Goal: Register for event/course

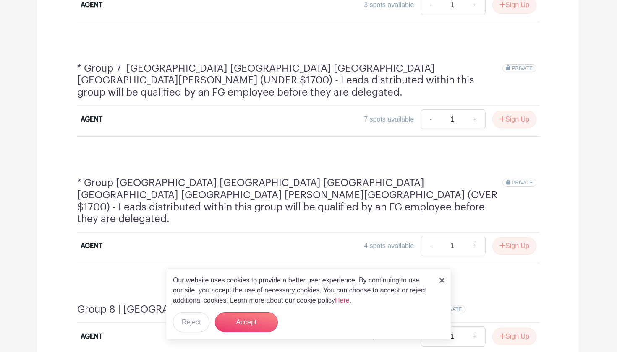
scroll to position [1155, 0]
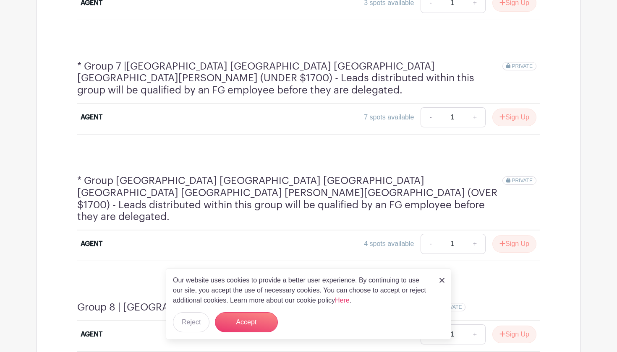
click at [440, 281] on img at bounding box center [441, 280] width 5 height 5
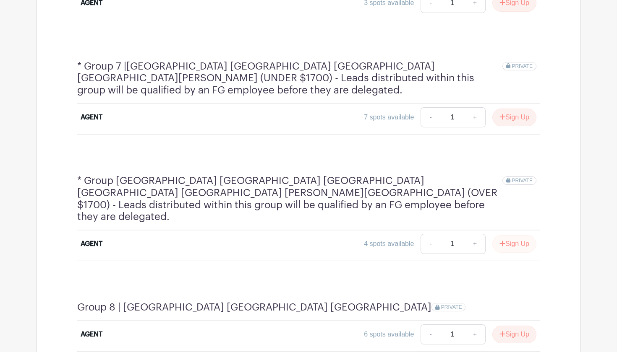
click at [505, 235] on button "Sign Up" at bounding box center [514, 244] width 44 height 18
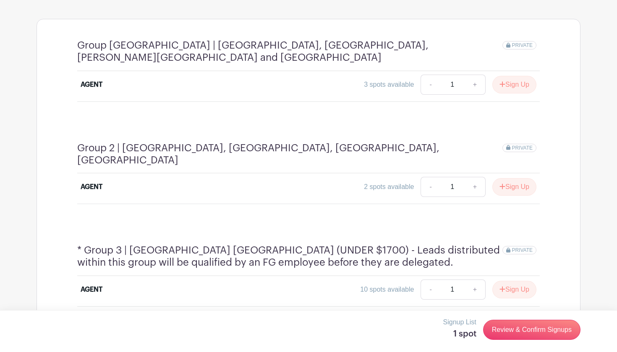
scroll to position [470, 0]
click at [507, 177] on button "Sign Up" at bounding box center [514, 186] width 44 height 18
click at [516, 76] on button "Sign Up" at bounding box center [514, 84] width 44 height 18
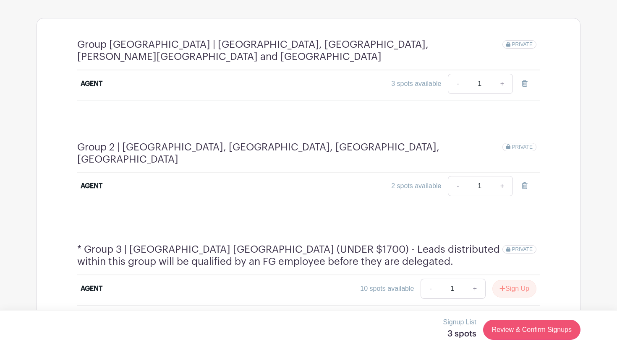
click at [513, 331] on link "Review & Confirm Signups" at bounding box center [531, 330] width 97 height 20
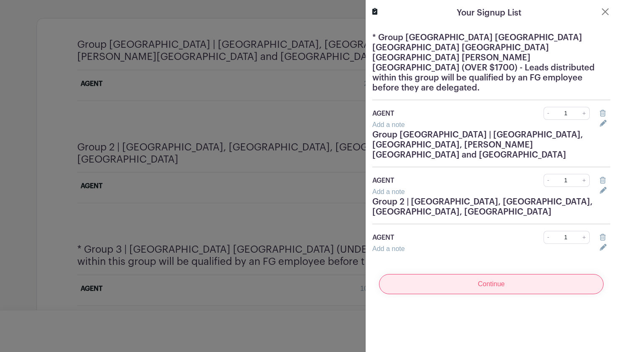
click at [454, 274] on input "Continue" at bounding box center [491, 284] width 224 height 20
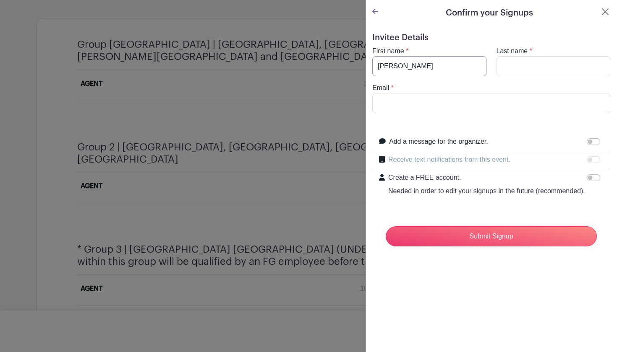
type input "[PERSON_NAME]"
type input "tiff"
type input "[PERSON_NAME][EMAIL_ADDRESS][DOMAIN_NAME]"
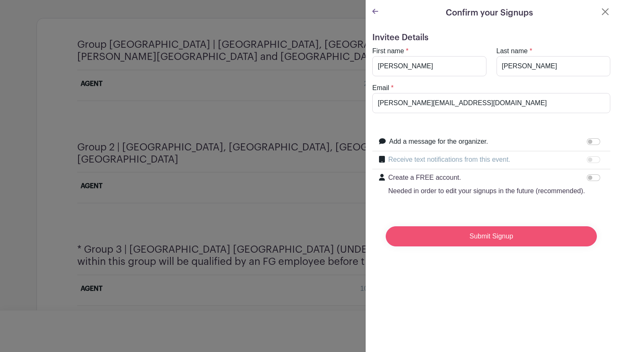
click at [461, 235] on input "Submit Signup" at bounding box center [491, 237] width 211 height 20
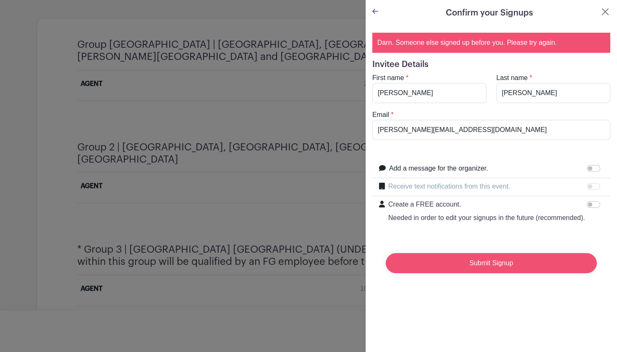
click at [448, 263] on input "Submit Signup" at bounding box center [491, 263] width 211 height 20
click at [378, 9] on icon at bounding box center [375, 11] width 6 height 7
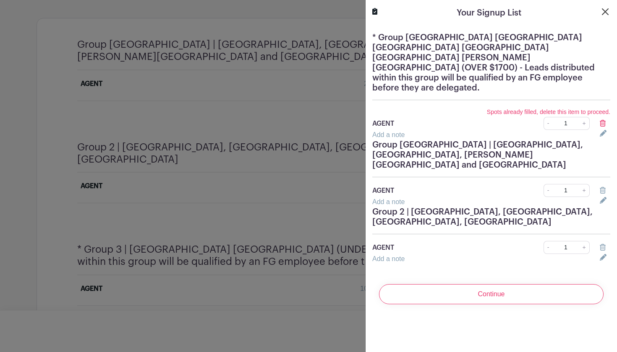
click at [602, 7] on button "Close" at bounding box center [605, 12] width 10 height 10
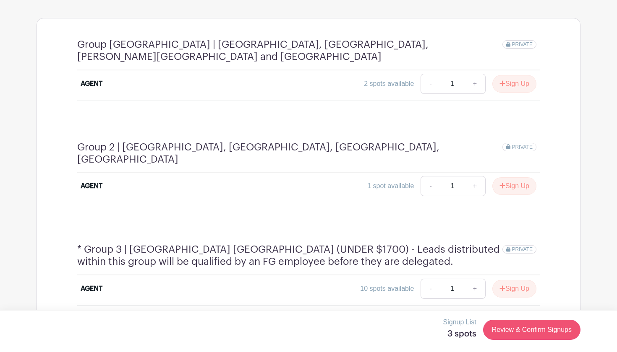
click at [506, 328] on link "Review & Confirm Signups" at bounding box center [531, 330] width 97 height 20
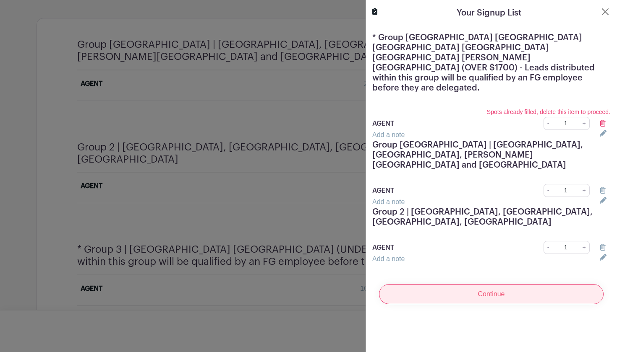
click at [440, 284] on input "Continue" at bounding box center [491, 294] width 224 height 20
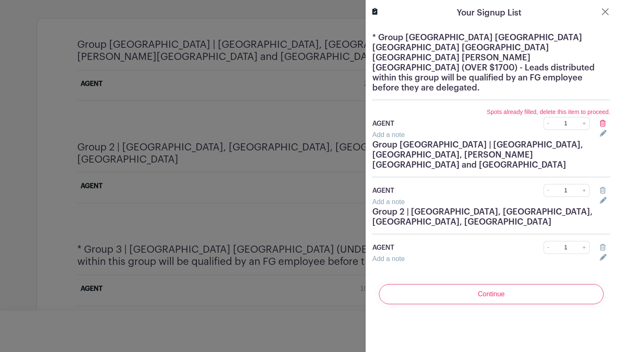
click at [517, 117] on div "- 1 +" at bounding box center [553, 123] width 83 height 13
click at [600, 120] on icon at bounding box center [603, 123] width 6 height 7
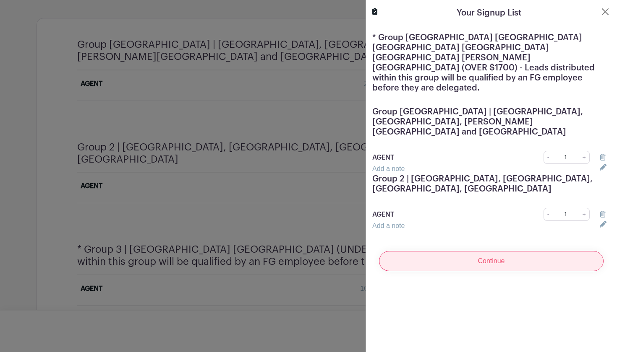
click at [506, 251] on input "Continue" at bounding box center [491, 261] width 224 height 20
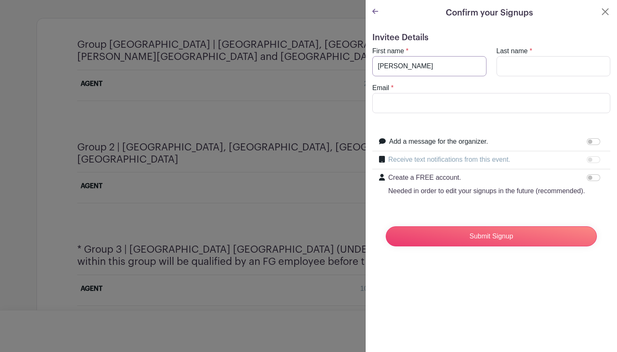
type input "[PERSON_NAME]"
type input "[PERSON_NAME][EMAIL_ADDRESS][DOMAIN_NAME]"
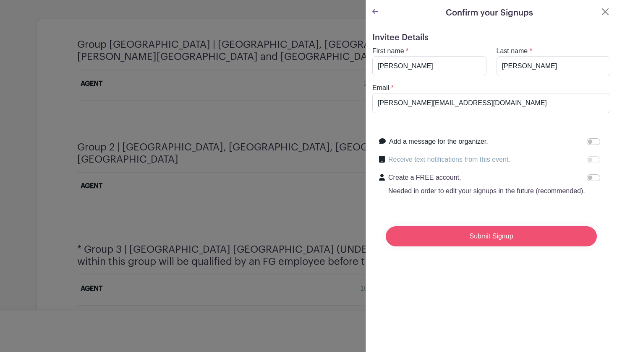
click at [444, 234] on input "Submit Signup" at bounding box center [491, 237] width 211 height 20
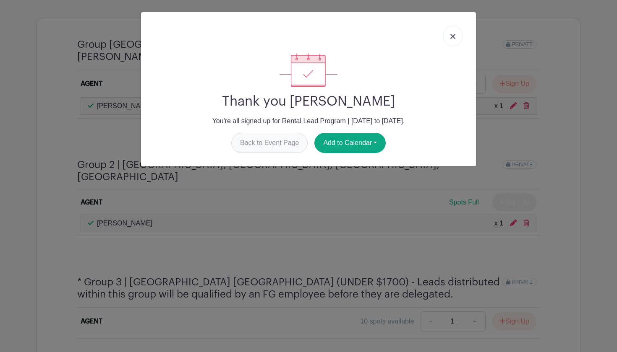
click at [290, 142] on link "Back to Event Page" at bounding box center [269, 143] width 77 height 20
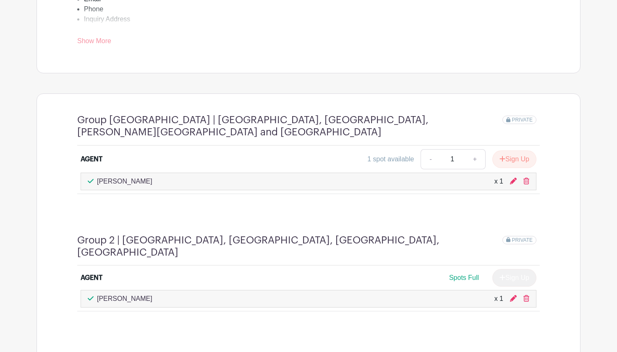
scroll to position [396, 0]
click at [500, 269] on div "Sign Up" at bounding box center [510, 278] width 51 height 18
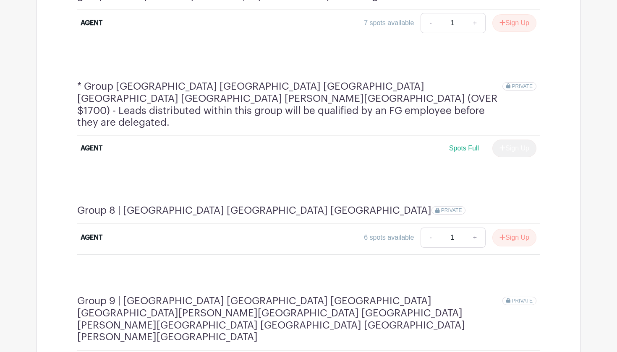
scroll to position [1275, 0]
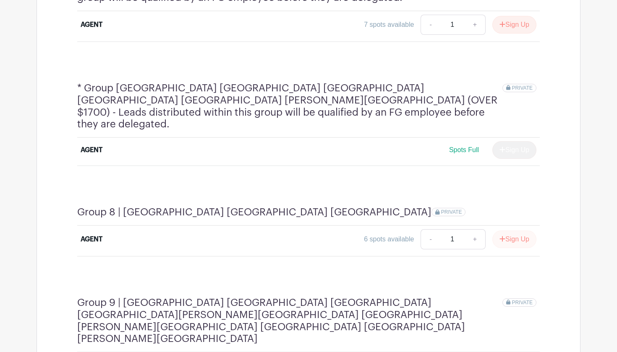
click at [515, 231] on button "Sign Up" at bounding box center [514, 240] width 44 height 18
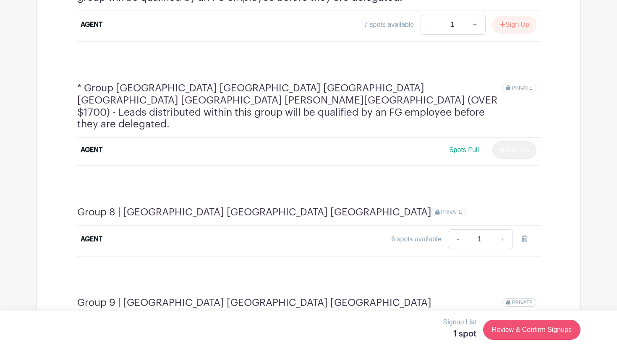
click at [503, 328] on link "Review & Confirm Signups" at bounding box center [531, 330] width 97 height 20
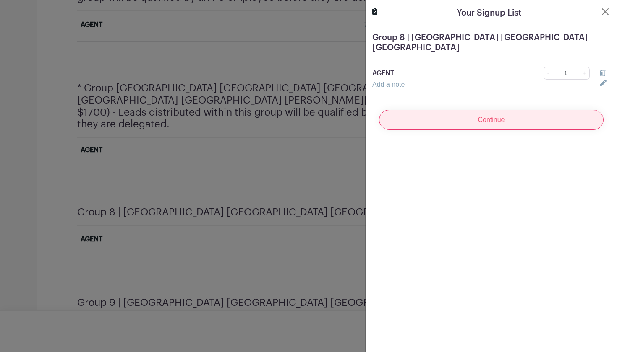
click at [431, 112] on input "Continue" at bounding box center [491, 120] width 224 height 20
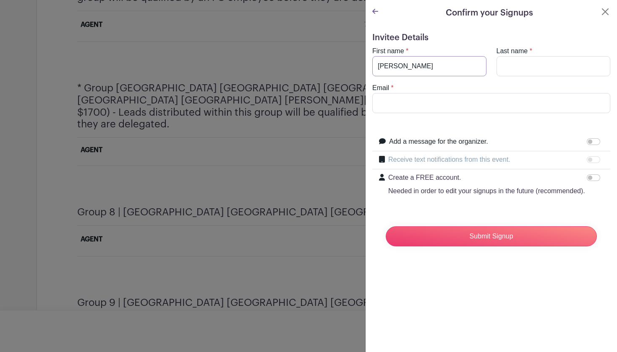
type input "[PERSON_NAME]"
type input "ti"
type input "[PERSON_NAME][EMAIL_ADDRESS][DOMAIN_NAME]"
click at [435, 248] on div "Submit Signup" at bounding box center [491, 237] width 224 height 34
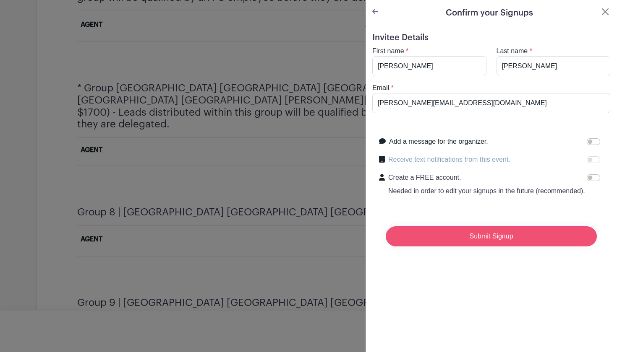
click at [433, 238] on input "Submit Signup" at bounding box center [491, 237] width 211 height 20
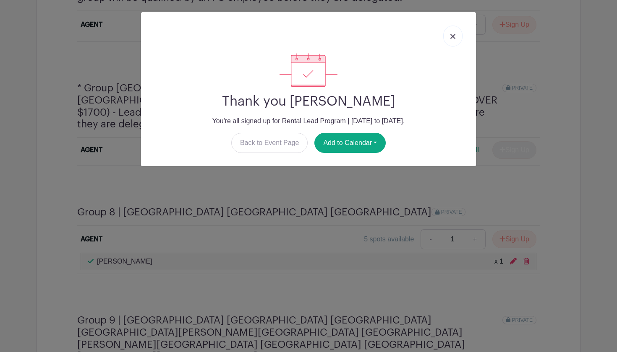
click at [455, 36] on link at bounding box center [452, 36] width 19 height 21
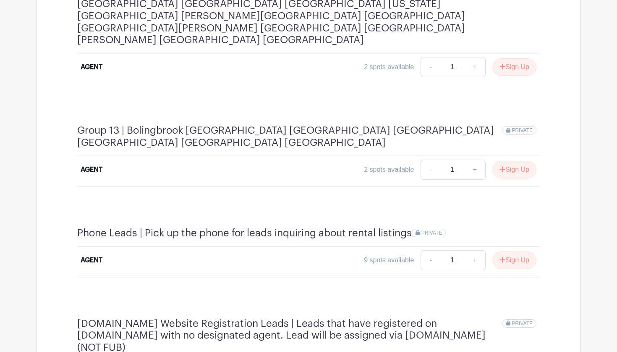
scroll to position [1936, 0]
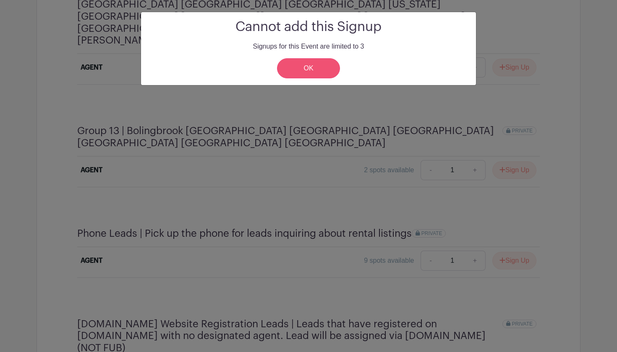
click at [319, 64] on link "OK" at bounding box center [308, 68] width 63 height 20
